Goal: Transaction & Acquisition: Purchase product/service

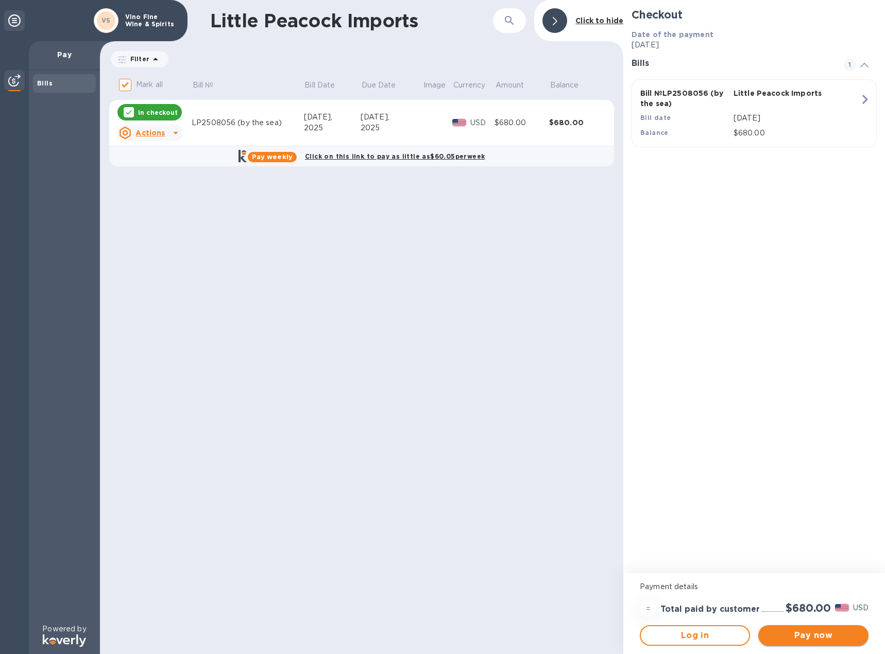
click at [816, 631] on span "Pay now" at bounding box center [813, 635] width 94 height 12
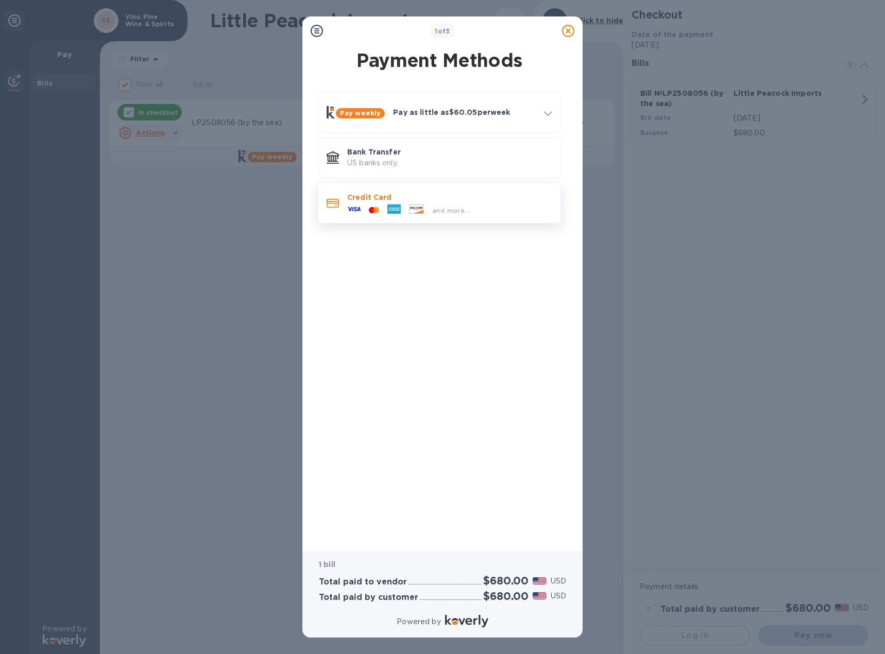
click at [409, 193] on p "Credit Card" at bounding box center [449, 197] width 205 height 10
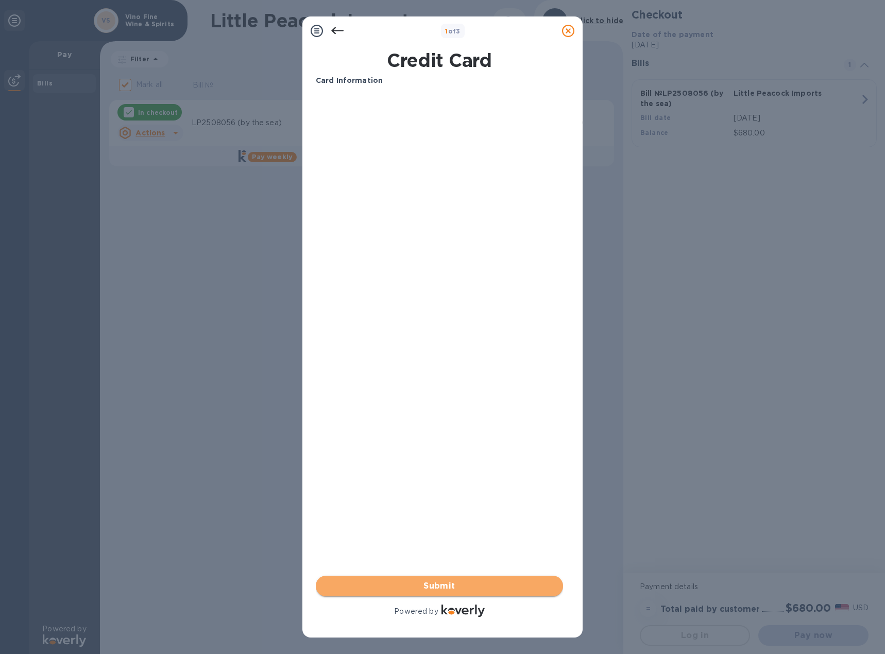
click at [472, 581] on span "Submit" at bounding box center [439, 586] width 231 height 12
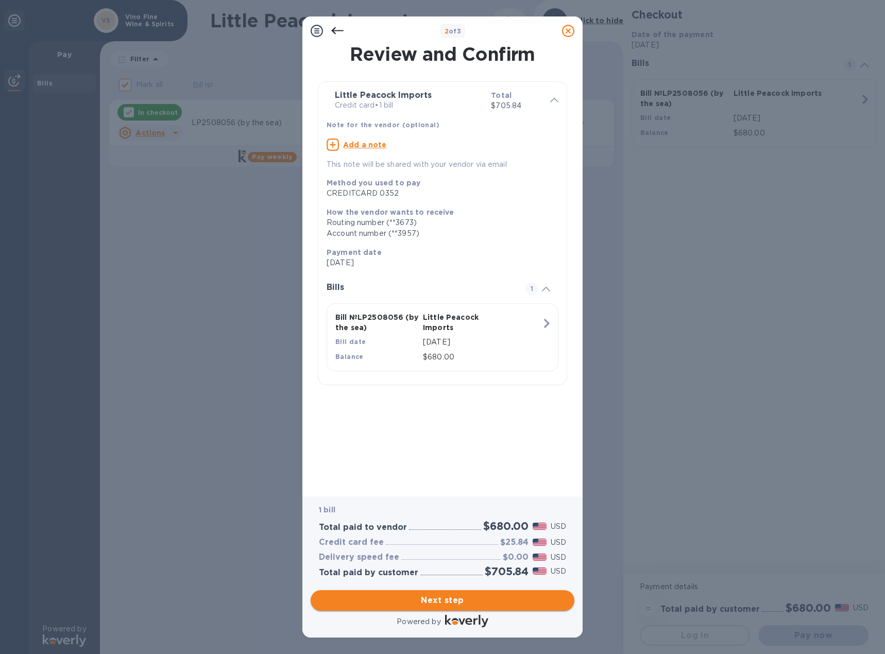
click at [490, 599] on span "Next step" at bounding box center [442, 600] width 247 height 12
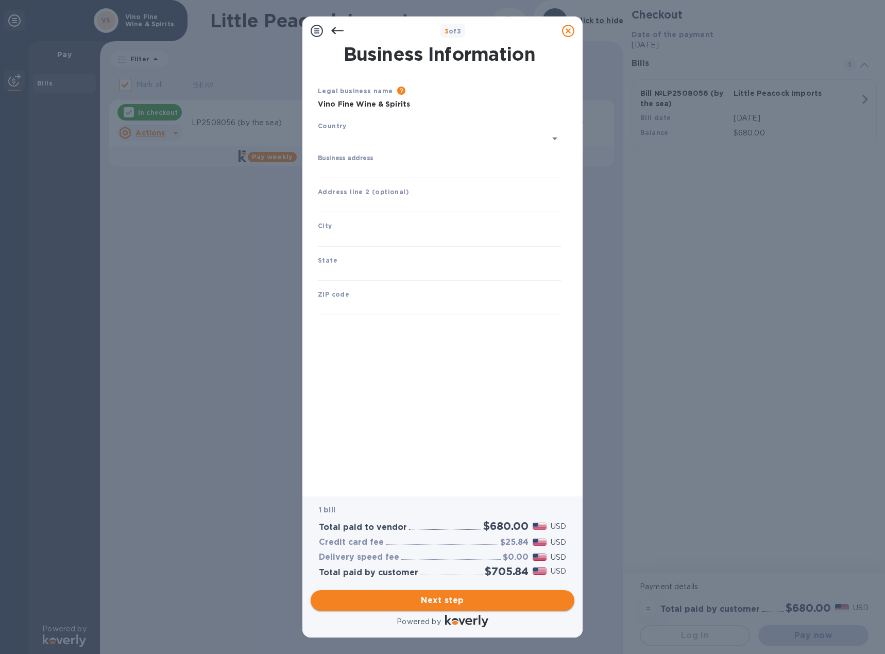
type input "[GEOGRAPHIC_DATA]"
click at [381, 168] on input "Business address" at bounding box center [439, 168] width 243 height 15
type input "[STREET_ADDRESS]"
click at [352, 236] on input "text" at bounding box center [439, 236] width 243 height 15
type input "Arverne"
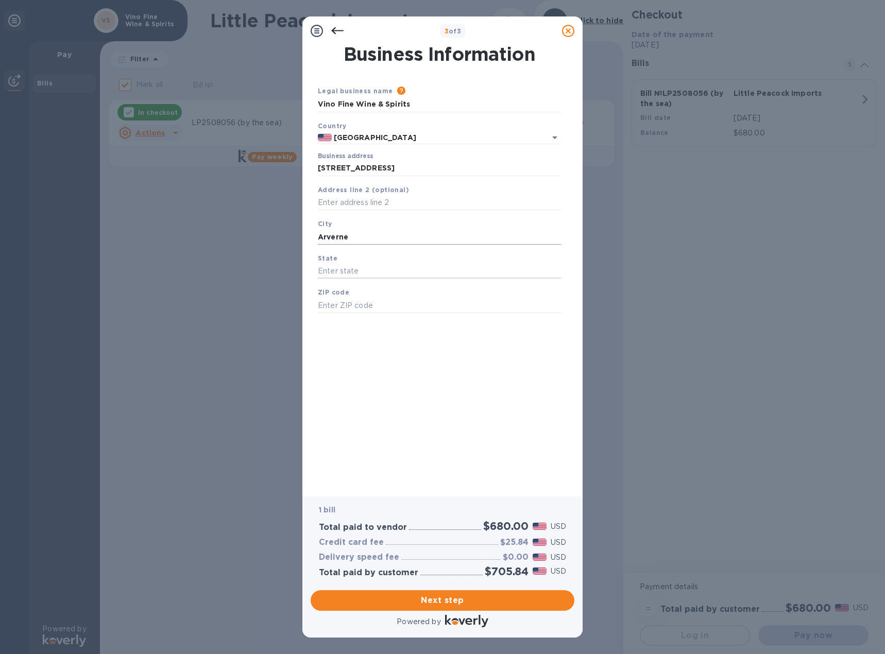
type input "n"
type input "[US_STATE]"
type input "11692"
click at [380, 326] on div "Legal business name Please provide the legal name that appears on your SS-4 for…" at bounding box center [439, 211] width 251 height 252
click at [523, 595] on span "Next step" at bounding box center [442, 600] width 247 height 12
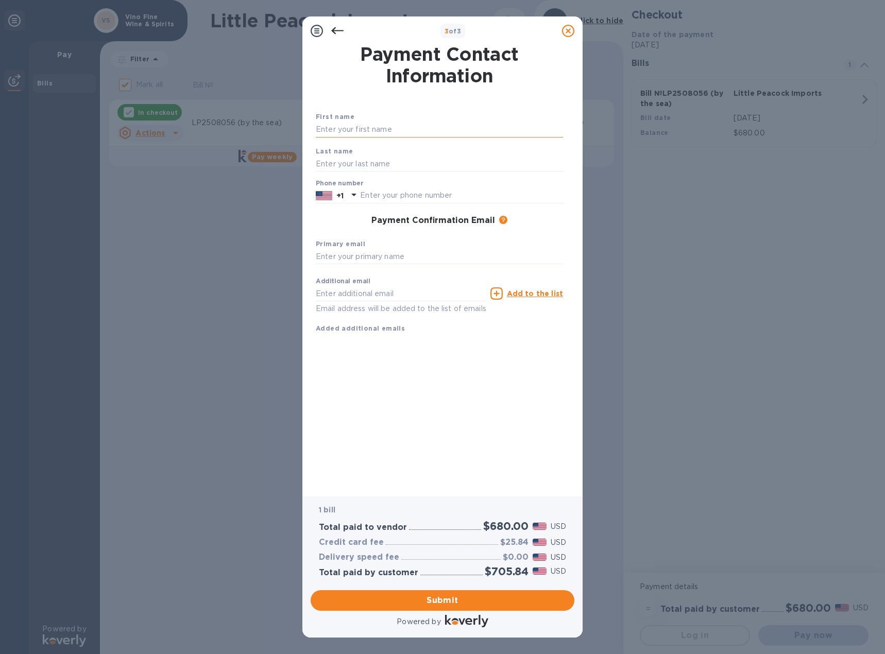
click at [392, 131] on input "text" at bounding box center [439, 129] width 247 height 15
type input "[PERSON_NAME]"
type input "Linet"
type input "7183188466"
type input "[PERSON_NAME][EMAIL_ADDRESS][DOMAIN_NAME]"
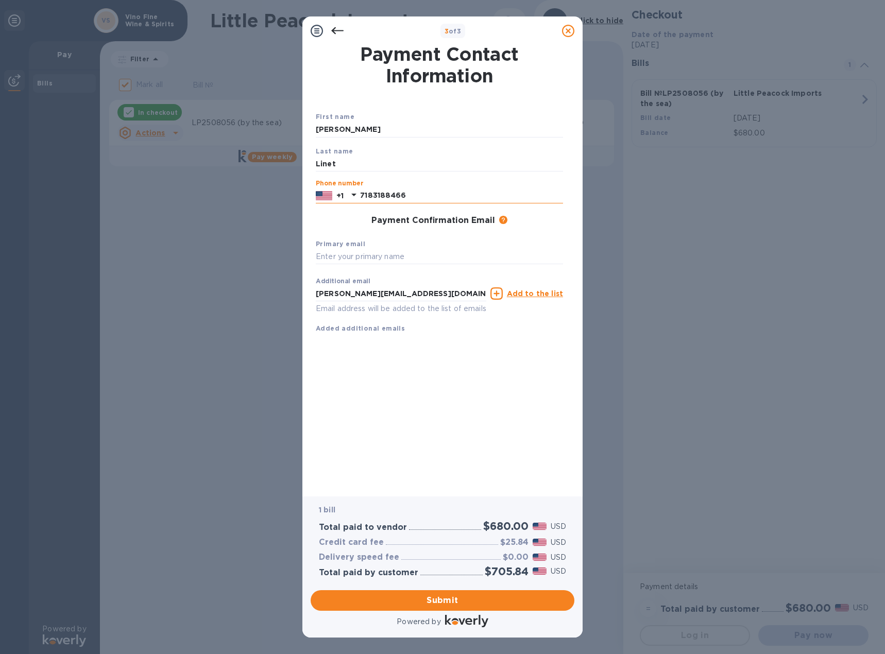
click at [422, 198] on input "7183188466" at bounding box center [461, 195] width 203 height 15
click at [329, 450] on div "Payment Contact Information First name [PERSON_NAME] Last name Linet Phone numb…" at bounding box center [442, 263] width 253 height 437
click at [369, 253] on input "text" at bounding box center [439, 256] width 247 height 15
drag, startPoint x: 445, startPoint y: 294, endPoint x: 297, endPoint y: 294, distance: 148.3
click at [297, 294] on div "3 of 3 Payment Contact Information First name [PERSON_NAME] Last name Linet Pho…" at bounding box center [442, 327] width 885 height 654
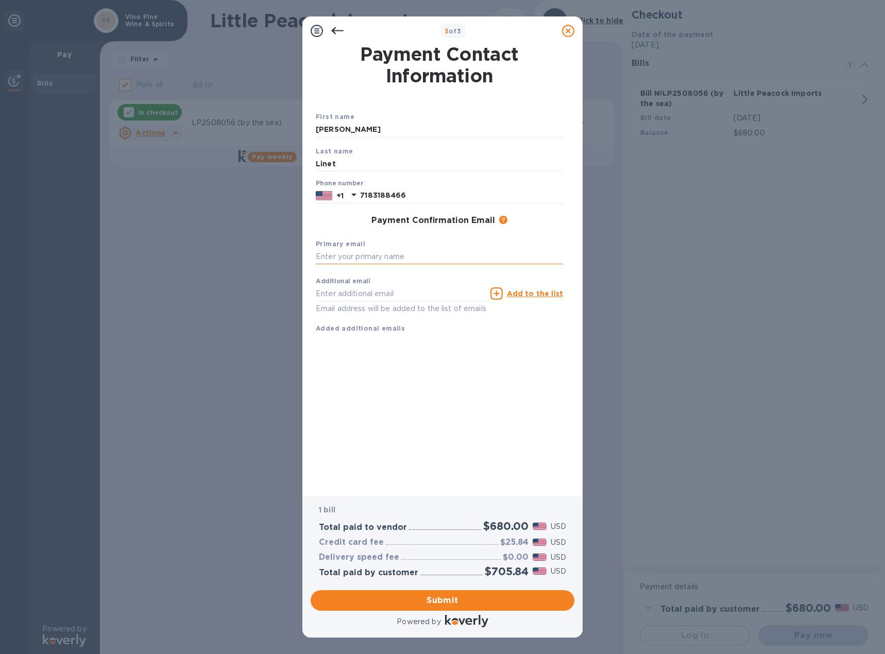
click at [349, 261] on input "text" at bounding box center [439, 256] width 247 height 15
paste input "[PERSON_NAME][EMAIL_ADDRESS][DOMAIN_NAME]"
type input "[PERSON_NAME][EMAIL_ADDRESS][DOMAIN_NAME]"
click at [436, 601] on span "Submit" at bounding box center [442, 600] width 247 height 12
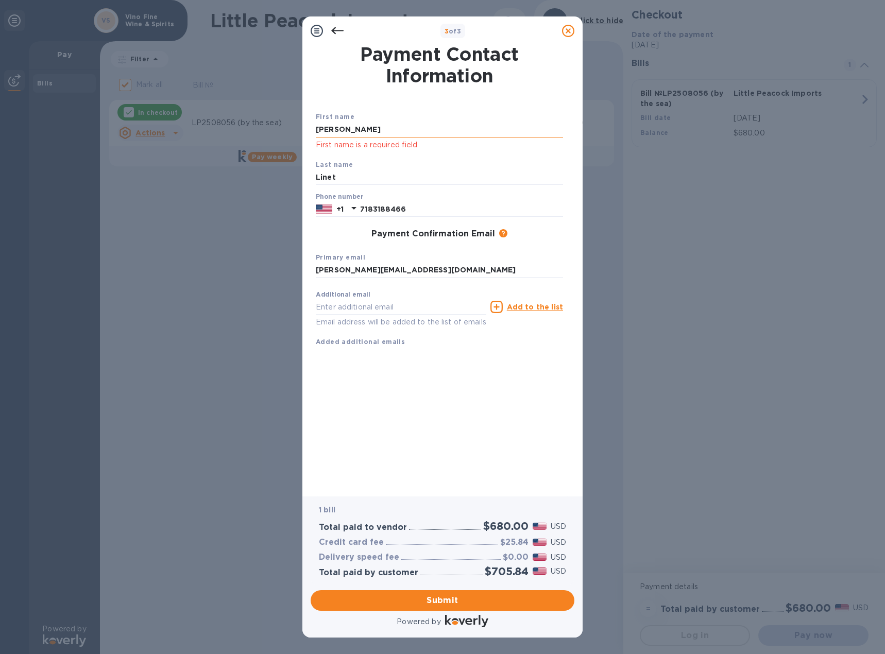
click at [408, 132] on input "[PERSON_NAME]" at bounding box center [439, 129] width 247 height 15
click at [484, 97] on div "First name [PERSON_NAME] First name is a required field Last name Linet Phone n…" at bounding box center [439, 221] width 251 height 256
click at [424, 132] on input "[PERSON_NAME]" at bounding box center [439, 129] width 247 height 15
drag, startPoint x: 337, startPoint y: 186, endPoint x: 344, endPoint y: 182, distance: 7.9
click at [338, 185] on div "Last name Linet" at bounding box center [439, 172] width 255 height 34
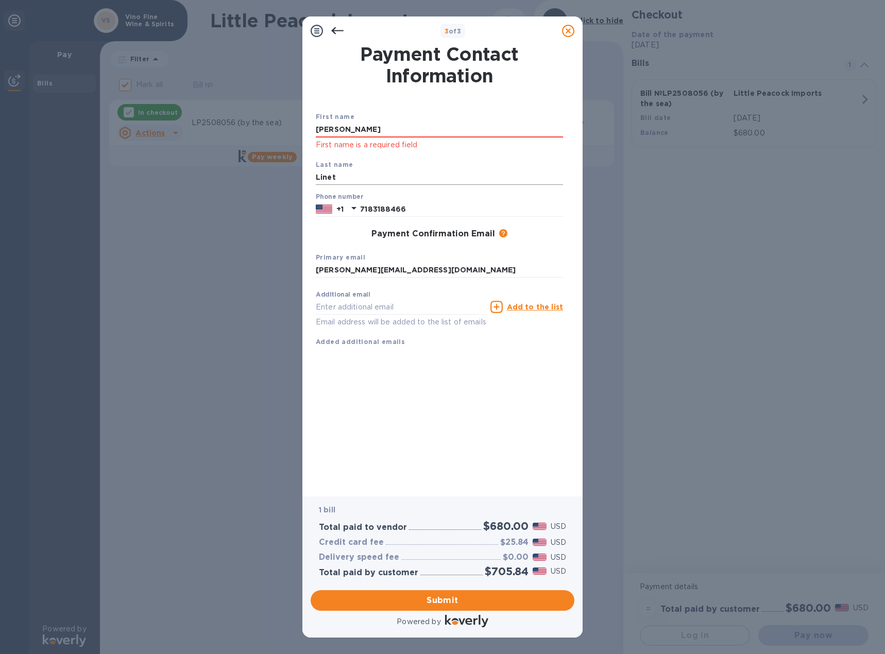
click at [344, 181] on input "Linet" at bounding box center [439, 177] width 247 height 15
click at [411, 435] on div "Payment Contact Information First name [PERSON_NAME] First name is a required f…" at bounding box center [442, 263] width 253 height 437
click at [429, 601] on span "Submit" at bounding box center [442, 600] width 247 height 12
drag, startPoint x: 347, startPoint y: 127, endPoint x: 247, endPoint y: 123, distance: 100.0
click at [247, 123] on div "3 of 3 Payment Contact Information First name [PERSON_NAME] First name is a req…" at bounding box center [442, 327] width 885 height 654
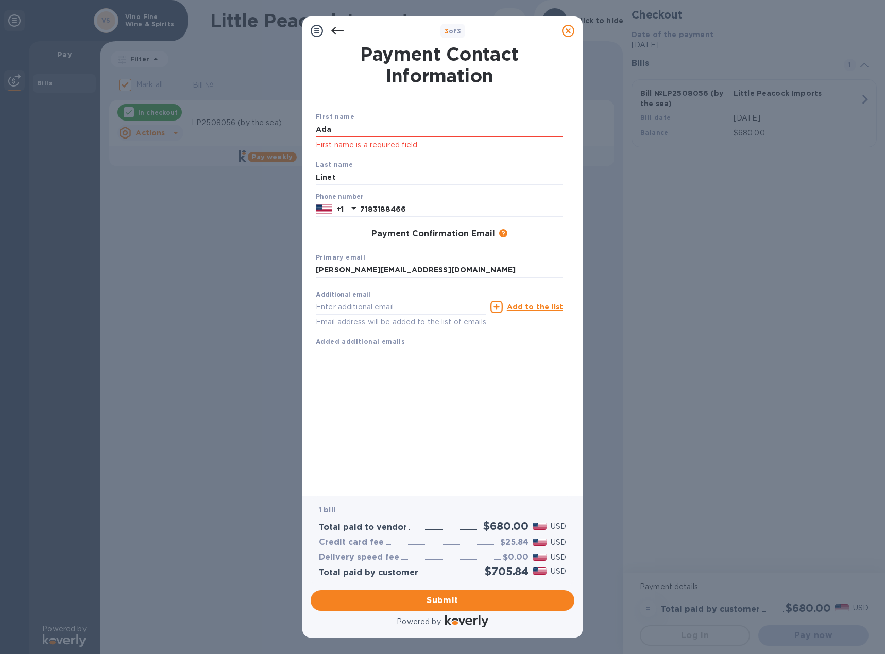
type input "[PERSON_NAME]"
type input "Linet"
click at [420, 430] on div "Payment Contact Information First name [PERSON_NAME] First name is a required f…" at bounding box center [442, 263] width 253 height 437
click at [438, 595] on span "Submit" at bounding box center [442, 600] width 247 height 12
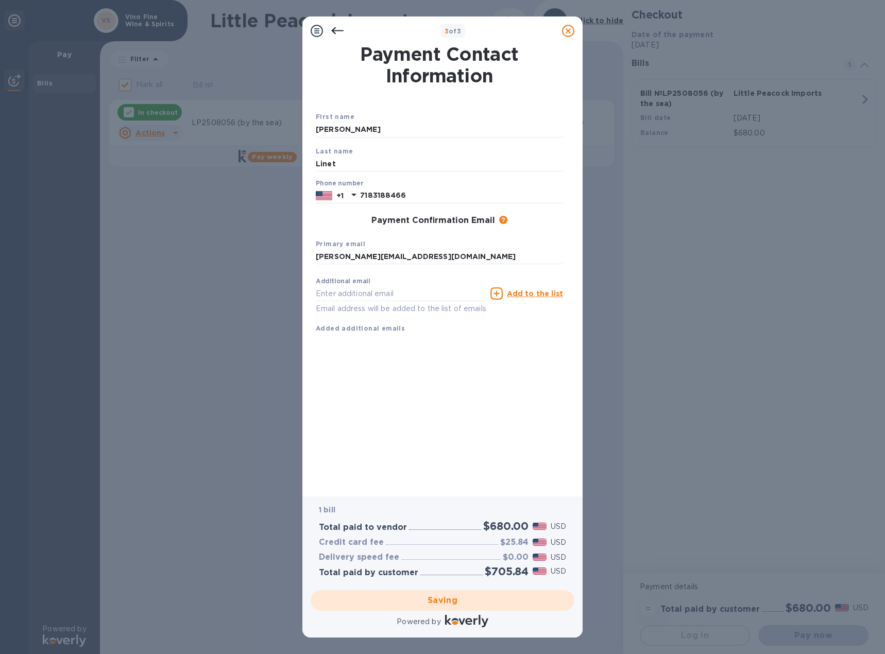
checkbox input "false"
